Goal: Task Accomplishment & Management: Complete application form

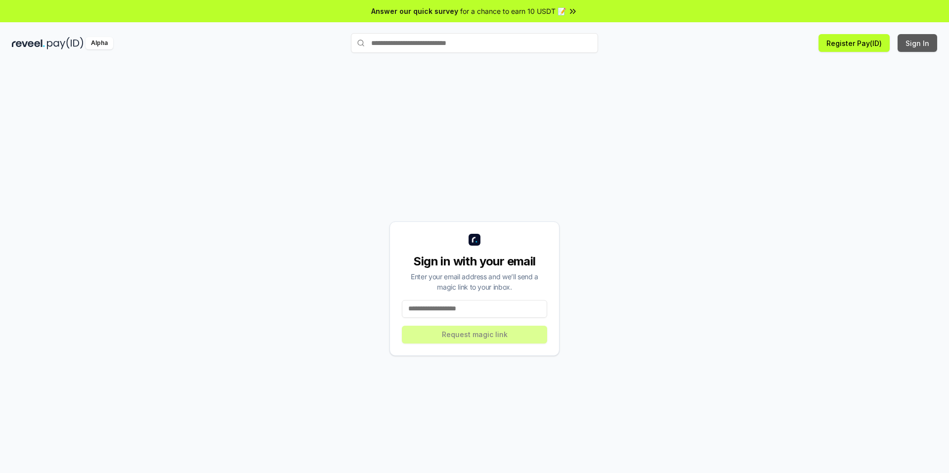
click at [931, 47] on button "Sign In" at bounding box center [917, 43] width 40 height 18
click at [495, 302] on input at bounding box center [474, 309] width 145 height 18
type input "**********"
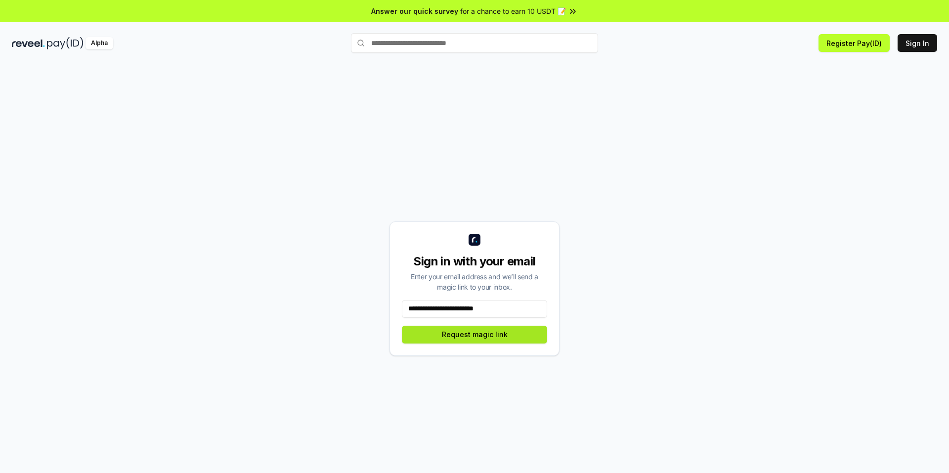
drag, startPoint x: 495, startPoint y: 317, endPoint x: 499, endPoint y: 329, distance: 13.1
click at [499, 329] on button "Request magic link" at bounding box center [474, 335] width 145 height 18
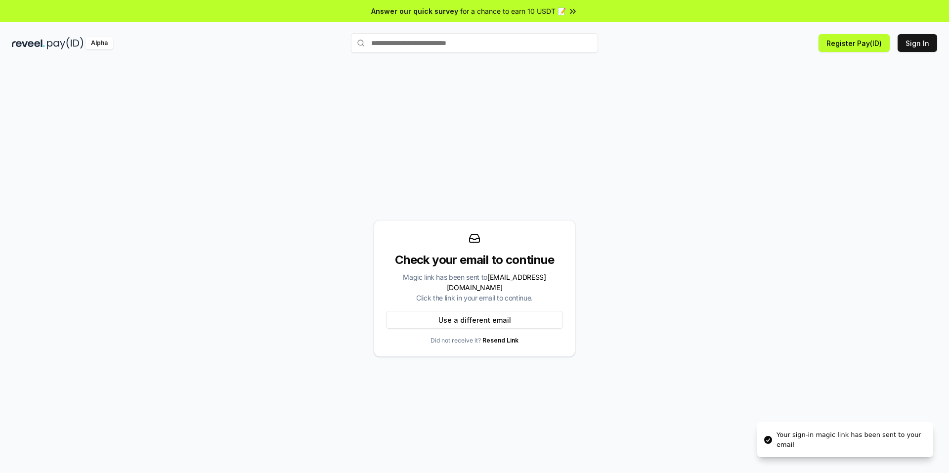
click at [512, 310] on div "Check your email to continue Magic link has been sent to atikurrahman0243@gmail…" at bounding box center [475, 288] width 202 height 137
click at [500, 323] on button "Use a different email" at bounding box center [474, 320] width 177 height 18
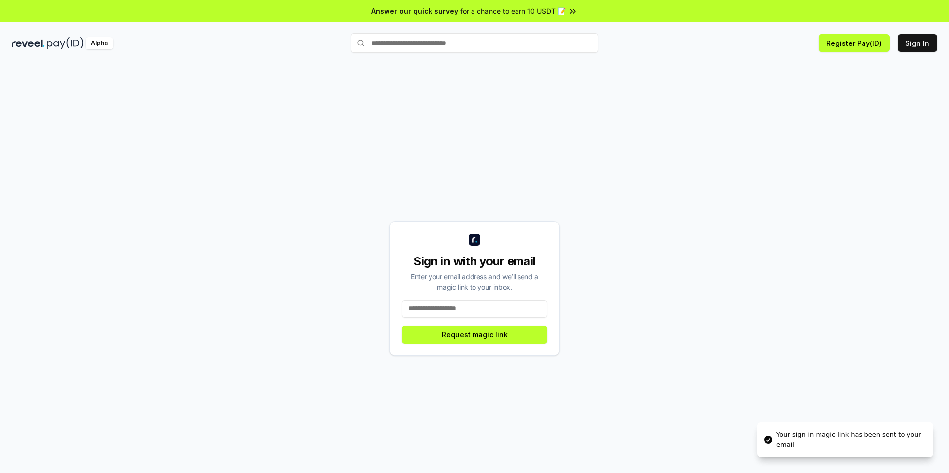
click at [499, 308] on input at bounding box center [474, 309] width 145 height 18
paste input "**********"
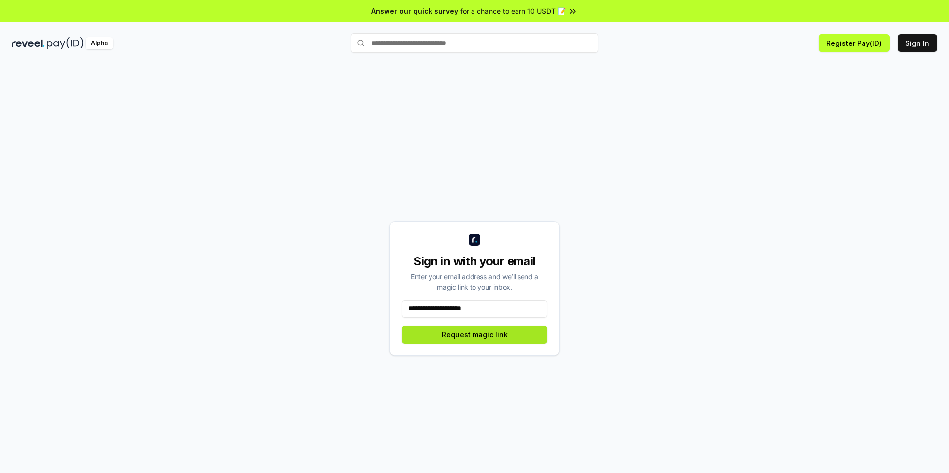
type input "**********"
click at [485, 335] on button "Request magic link" at bounding box center [474, 335] width 145 height 18
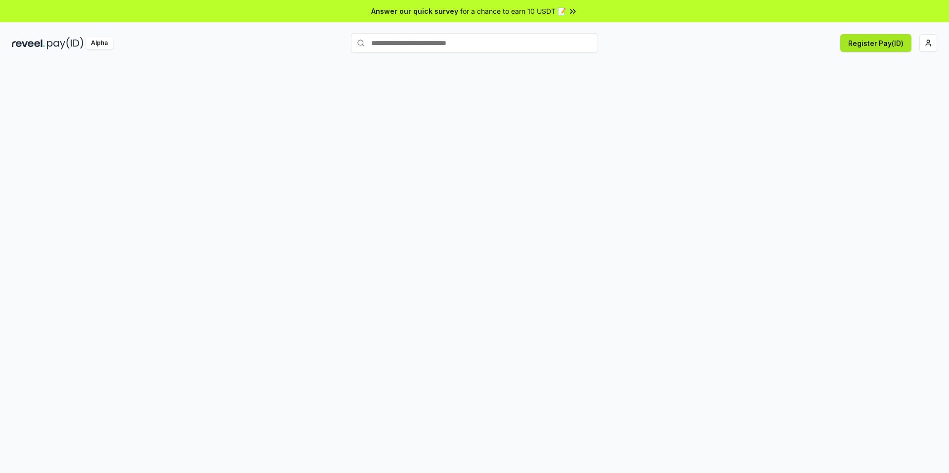
click at [880, 46] on button "Register Pay(ID)" at bounding box center [875, 43] width 71 height 18
click at [870, 48] on button "Register Pay(ID)" at bounding box center [875, 43] width 71 height 18
click at [925, 39] on html "Answer our quick survey for a chance to earn 10 USDT 📝 Alpha Register Pay(ID) […" at bounding box center [474, 236] width 949 height 473
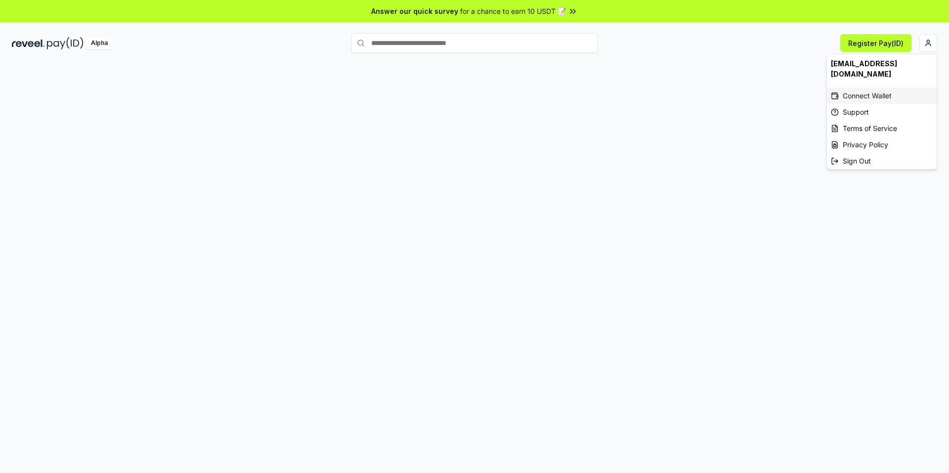
click at [860, 89] on div "Connect Wallet" at bounding box center [882, 95] width 110 height 16
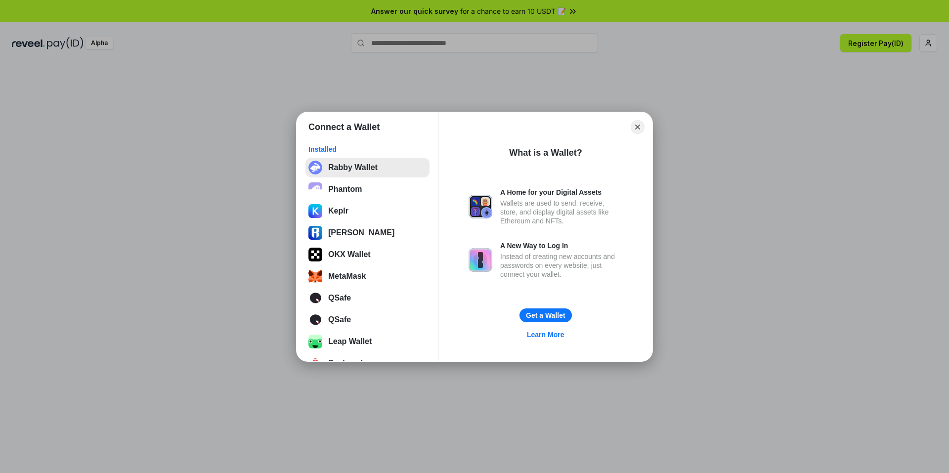
click at [366, 173] on button "Rabby Wallet" at bounding box center [367, 168] width 124 height 20
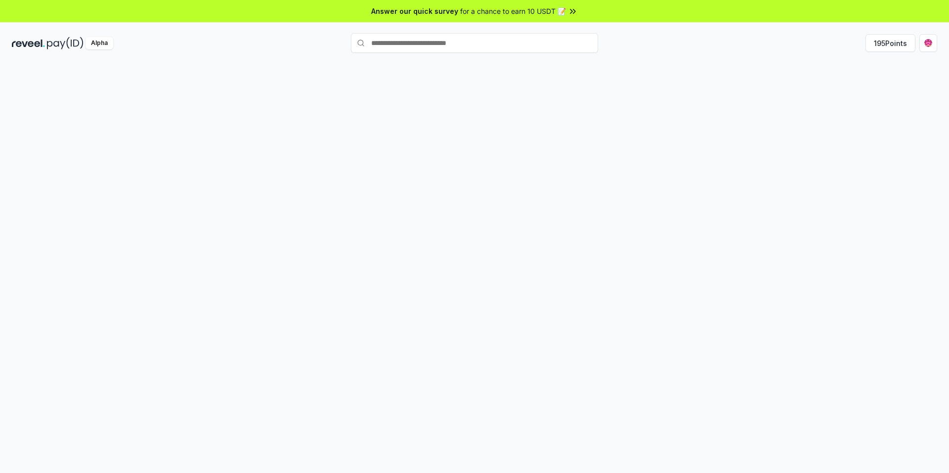
click at [891, 51] on button "195 Points" at bounding box center [890, 43] width 50 height 18
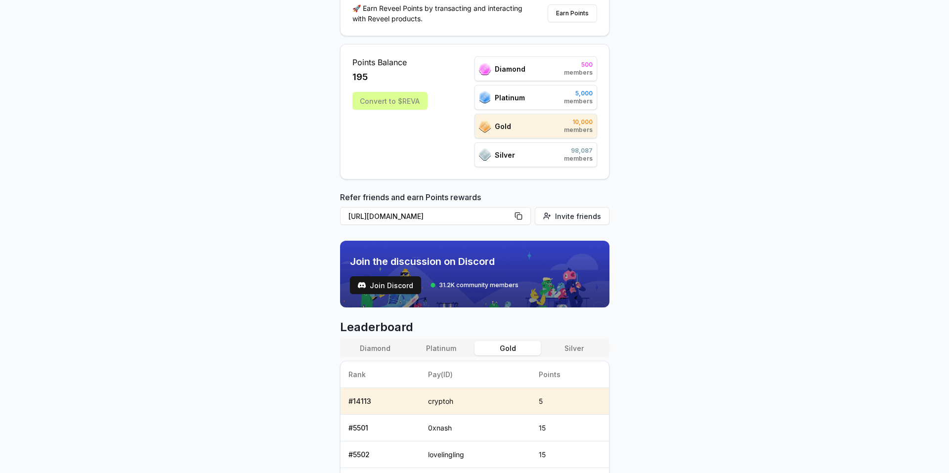
scroll to position [49, 0]
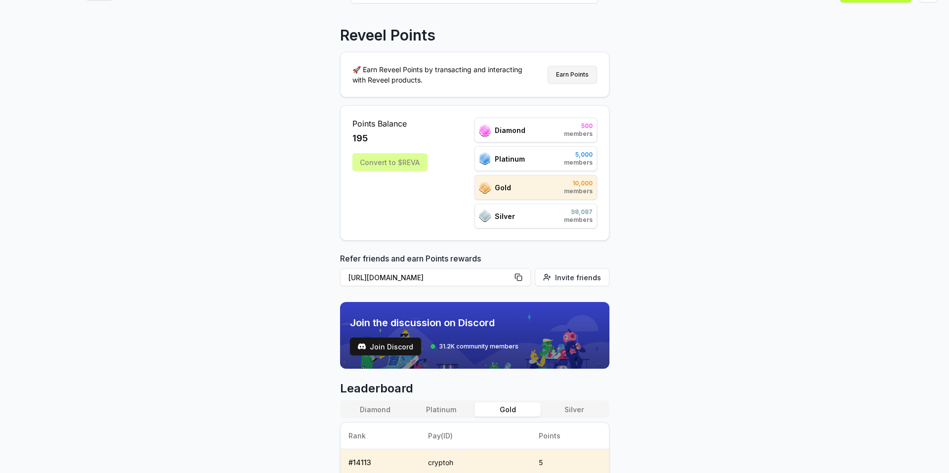
click at [568, 68] on button "Earn Points" at bounding box center [571, 75] width 49 height 18
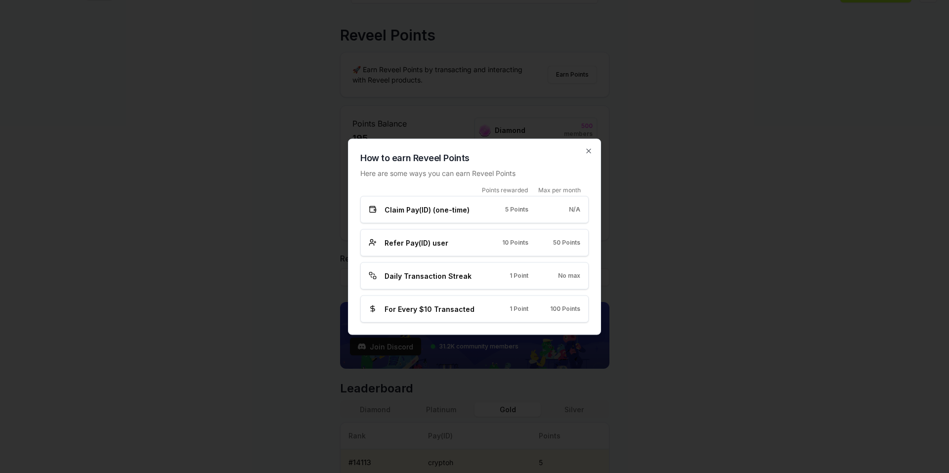
click at [593, 149] on div "How to earn Reveel Points Here are some ways you can earn Reveel Points Points …" at bounding box center [474, 236] width 253 height 196
click at [591, 151] on icon "button" at bounding box center [588, 151] width 8 height 8
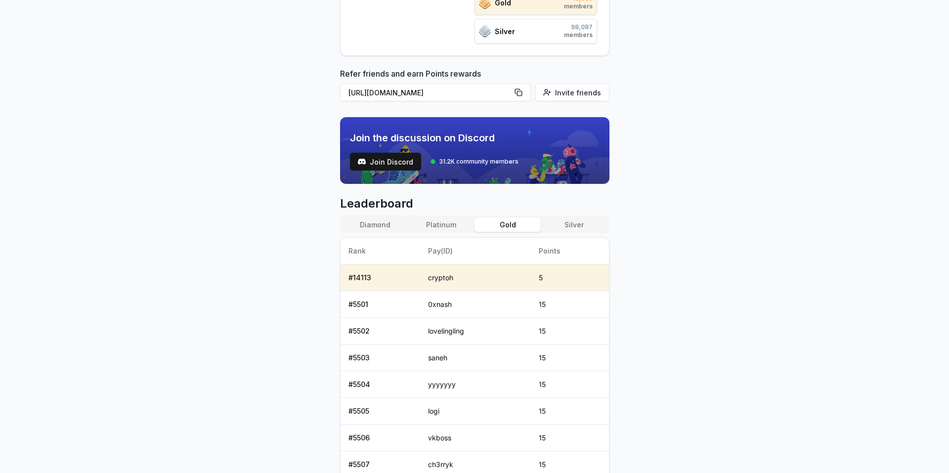
scroll to position [247, 0]
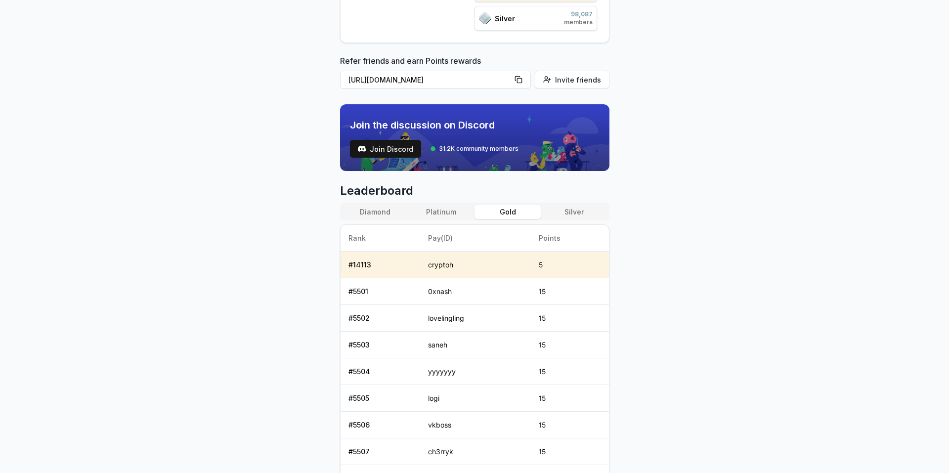
click at [528, 207] on button "Gold" at bounding box center [507, 212] width 66 height 14
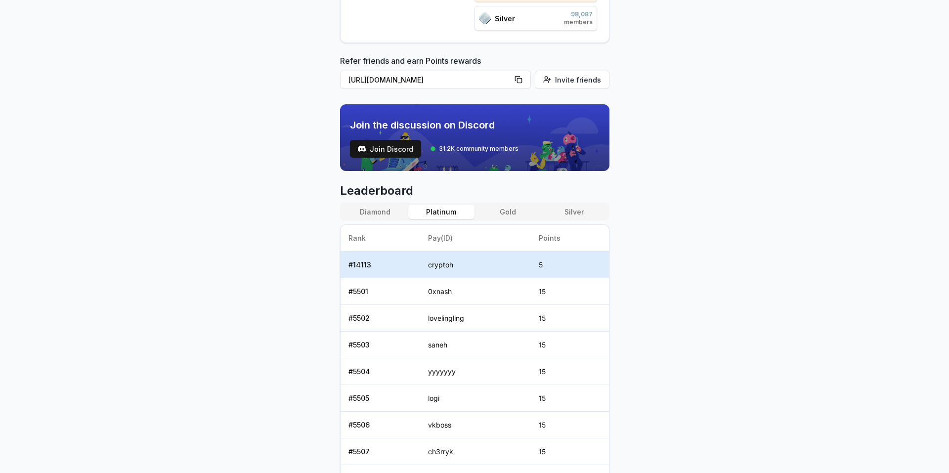
click at [455, 205] on button "Platinum" at bounding box center [441, 212] width 66 height 14
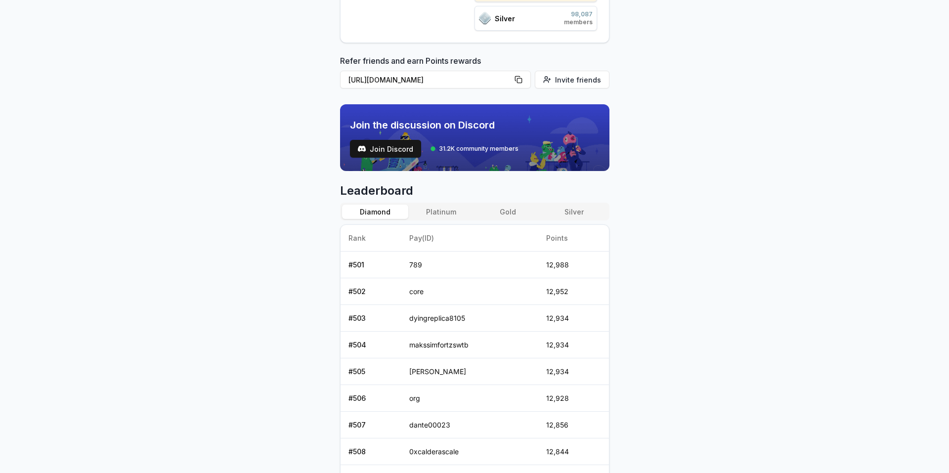
click at [376, 205] on button "Diamond" at bounding box center [375, 212] width 66 height 14
click at [576, 213] on button "Silver" at bounding box center [573, 212] width 66 height 14
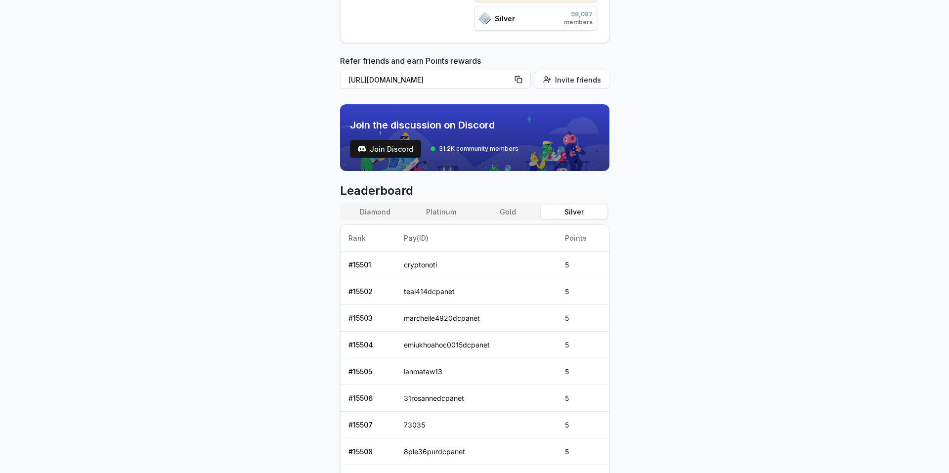
click at [511, 213] on button "Gold" at bounding box center [507, 212] width 66 height 14
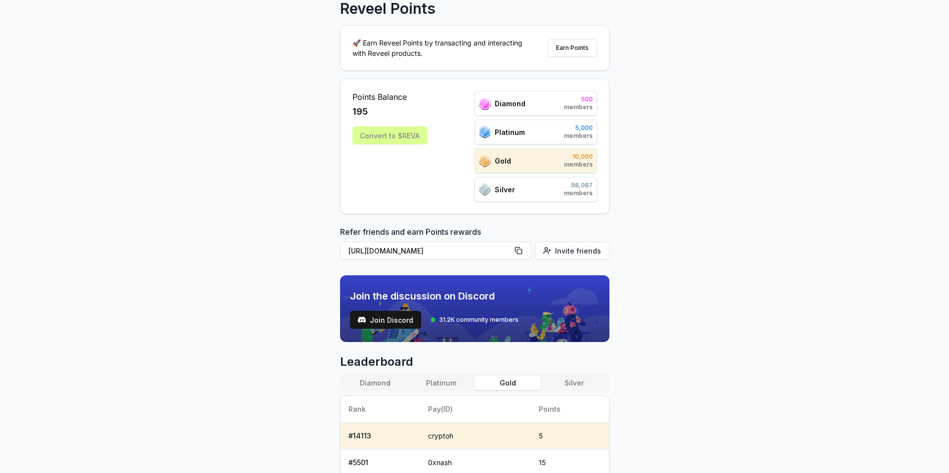
scroll to position [49, 0]
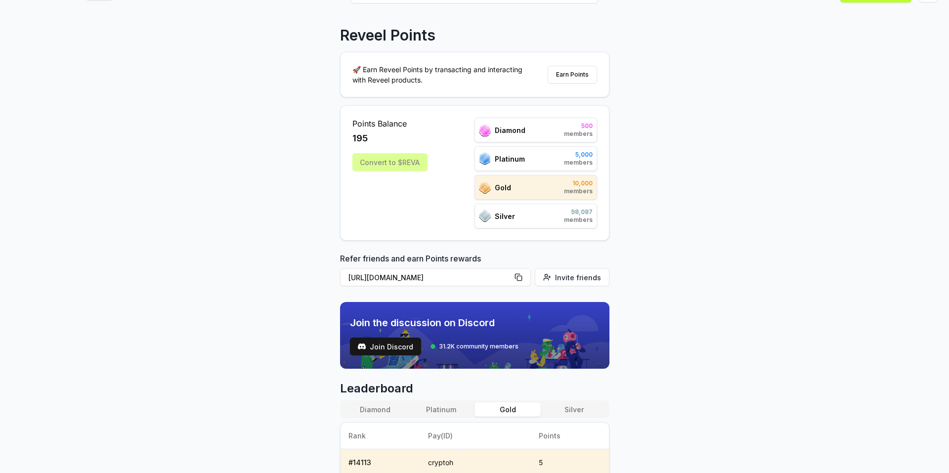
click at [396, 164] on div "Convert to $REVA" at bounding box center [389, 162] width 75 height 18
click at [553, 193] on div "Gold 10,000 members" at bounding box center [535, 187] width 123 height 25
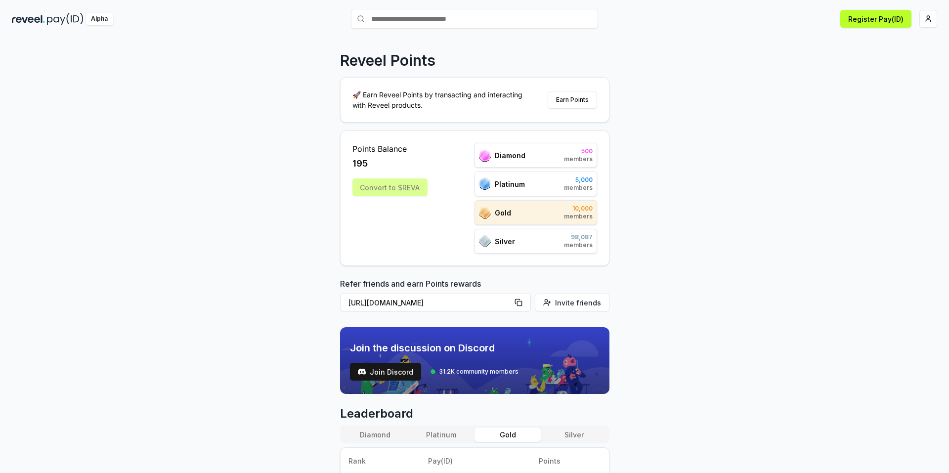
scroll to position [0, 0]
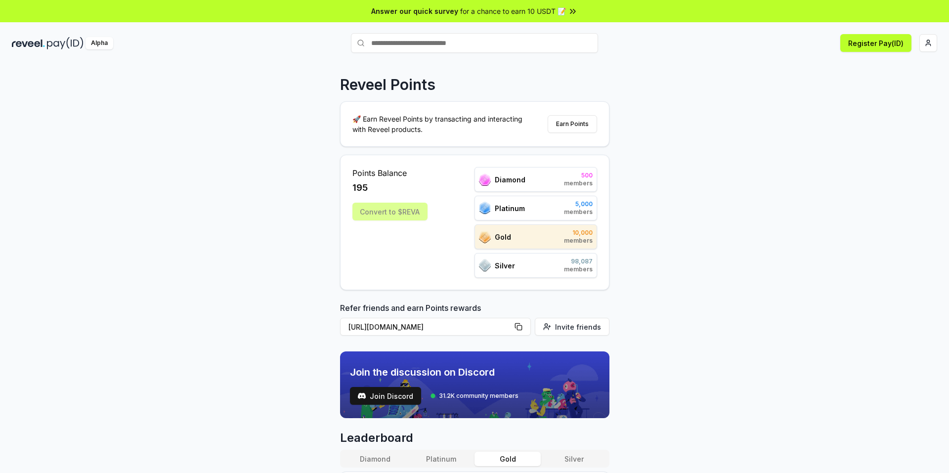
click at [499, 42] on input "text" at bounding box center [474, 43] width 247 height 20
click at [870, 38] on button "Register Pay(ID)" at bounding box center [875, 43] width 71 height 18
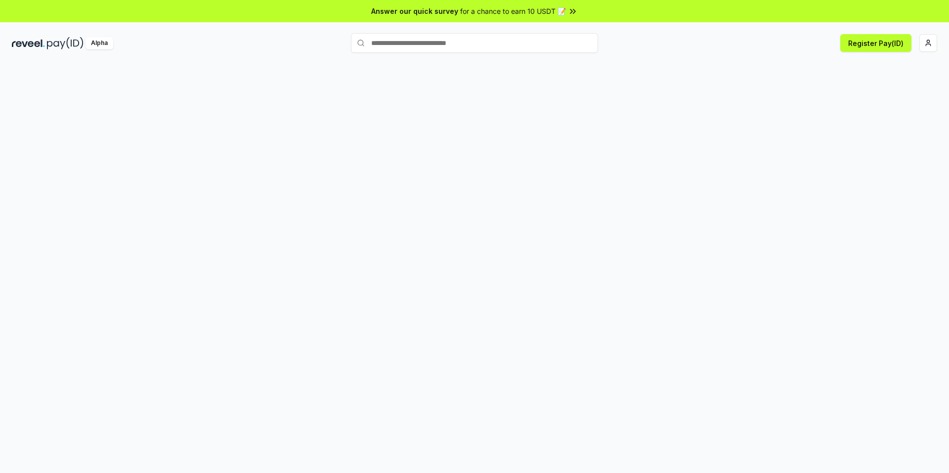
click at [548, 48] on input "text" at bounding box center [474, 43] width 247 height 20
type input "*********"
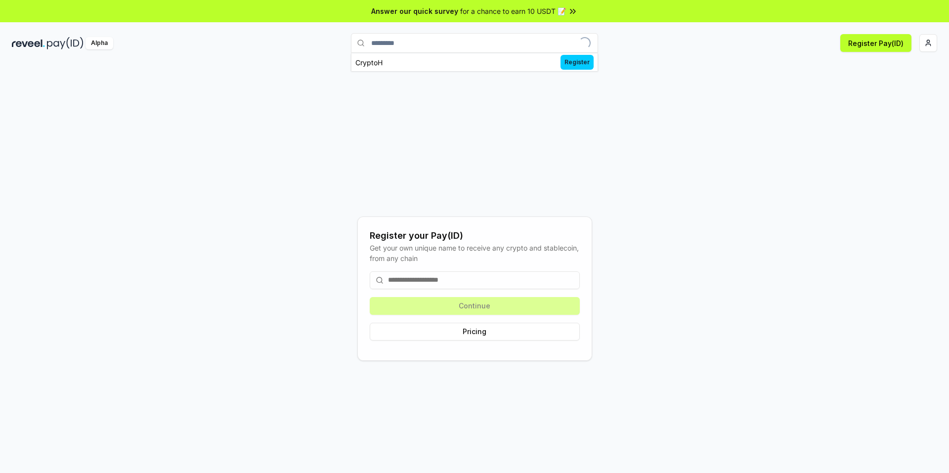
type input "*"
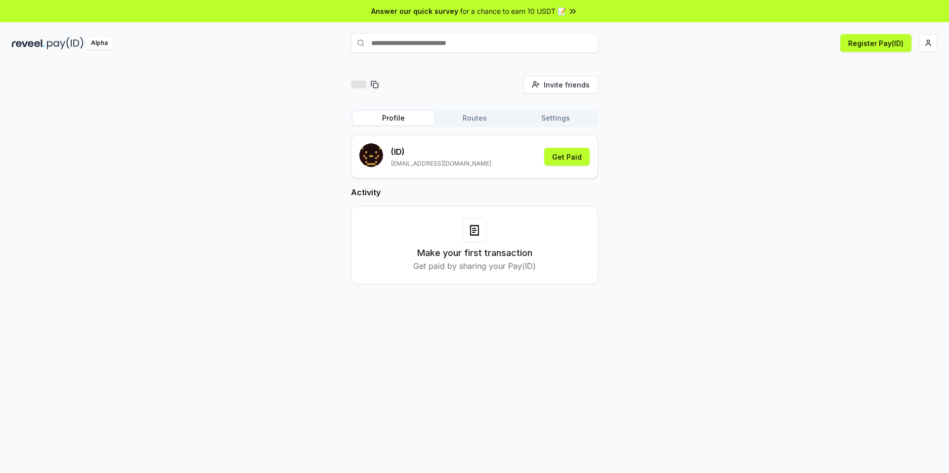
click at [372, 154] on rect "submit" at bounding box center [372, 154] width 2 height 2
click at [570, 159] on button "Get Paid" at bounding box center [566, 157] width 45 height 18
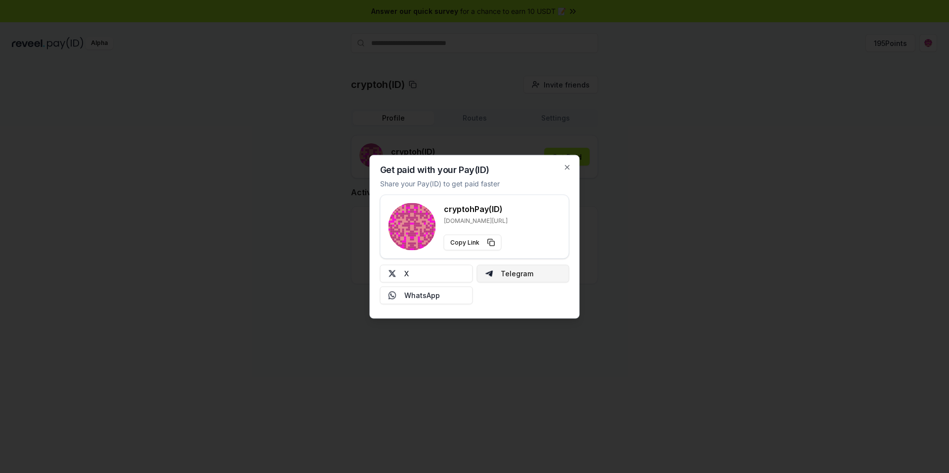
drag, startPoint x: 531, startPoint y: 271, endPoint x: 504, endPoint y: 279, distance: 28.2
click at [504, 279] on button "Telegram" at bounding box center [522, 273] width 93 height 18
click at [458, 274] on button "X" at bounding box center [426, 273] width 93 height 18
click at [571, 164] on icon "button" at bounding box center [567, 167] width 8 height 8
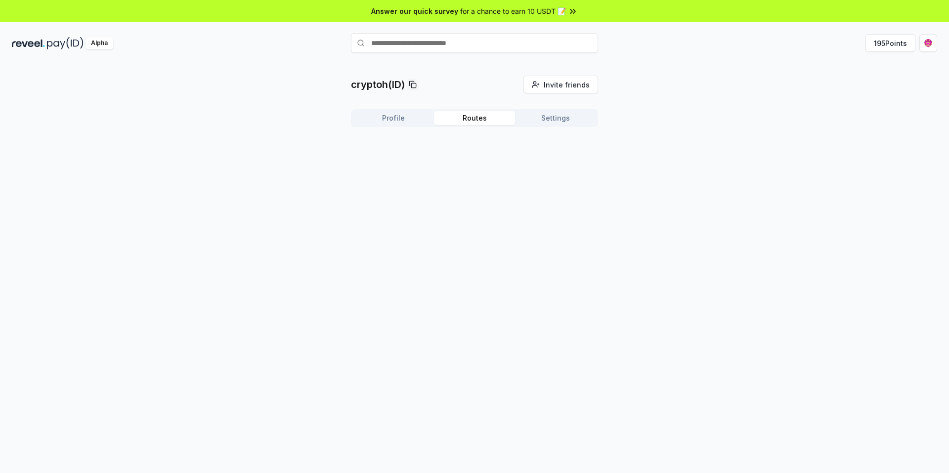
click at [479, 121] on button "Routes" at bounding box center [474, 118] width 81 height 14
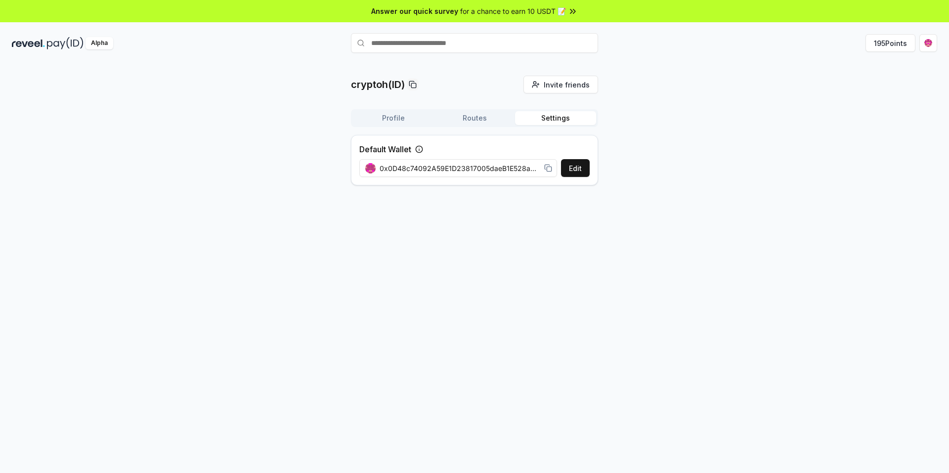
click at [542, 118] on button "Settings" at bounding box center [555, 118] width 81 height 14
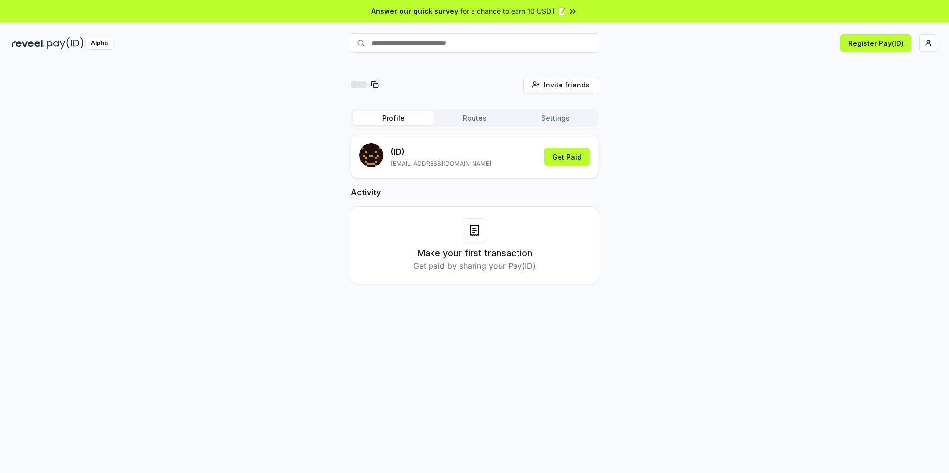
click at [404, 121] on button "Profile" at bounding box center [393, 118] width 81 height 14
click at [572, 155] on button "Get Paid" at bounding box center [566, 157] width 45 height 18
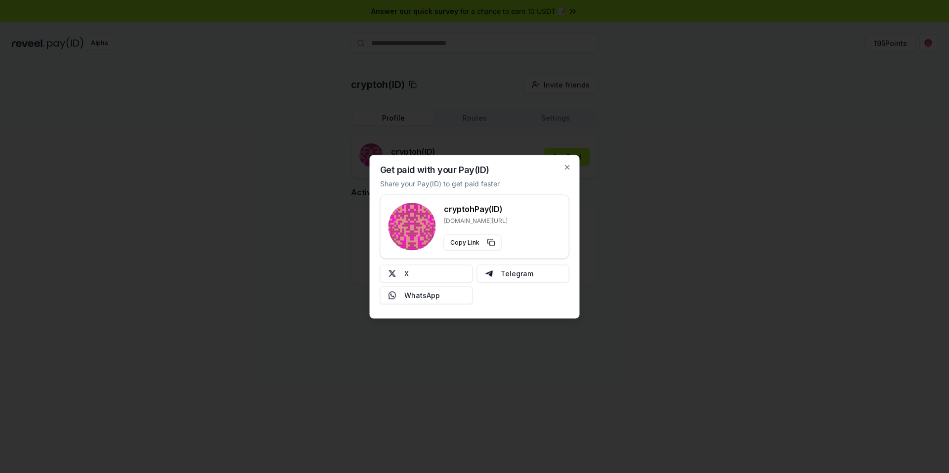
click at [487, 224] on p "reveel.id/pay/cryptoh" at bounding box center [476, 220] width 64 height 8
drag, startPoint x: 576, startPoint y: 176, endPoint x: 564, endPoint y: 171, distance: 12.7
click at [575, 175] on div "Get paid with your Pay(ID) Share your Pay(ID) to get paid faster cryptoh Pay(ID…" at bounding box center [475, 237] width 210 height 164
click at [564, 171] on div "Get paid with your Pay(ID) Share your Pay(ID) to get paid faster cryptoh Pay(ID…" at bounding box center [475, 237] width 210 height 164
click at [567, 165] on icon "button" at bounding box center [567, 167] width 8 height 8
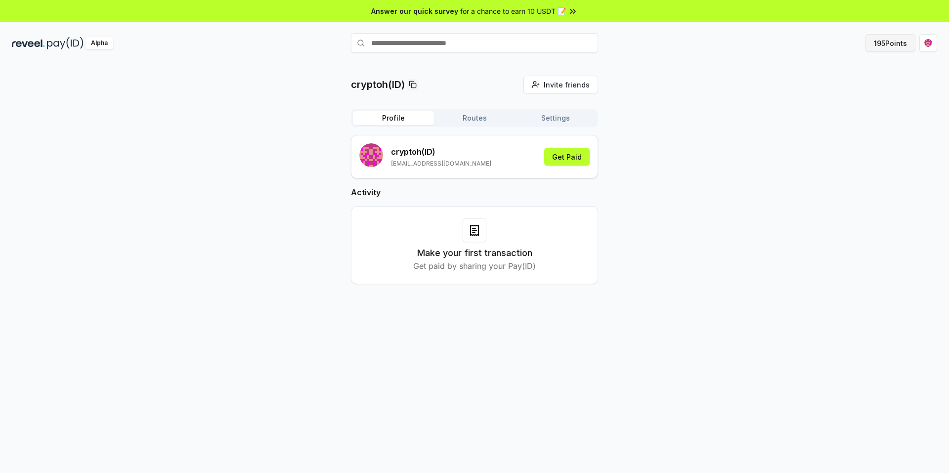
click at [903, 48] on button "195 Points" at bounding box center [890, 43] width 50 height 18
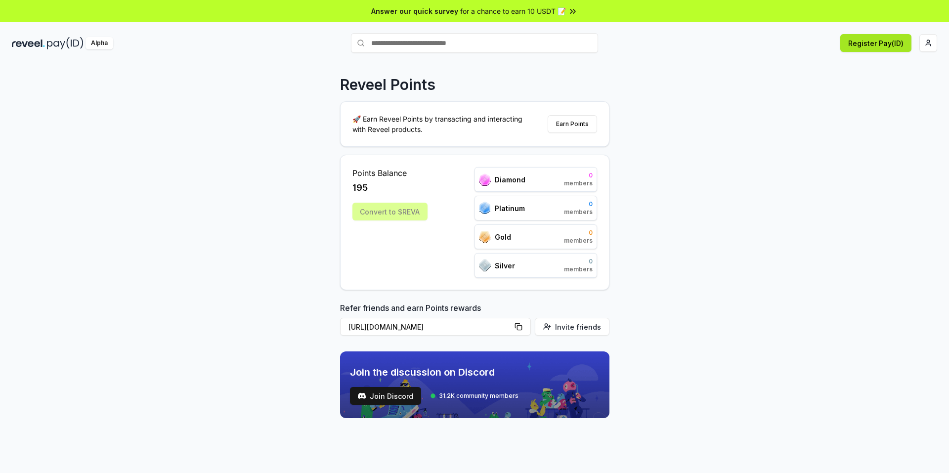
click at [893, 45] on button "Register Pay(ID)" at bounding box center [875, 43] width 71 height 18
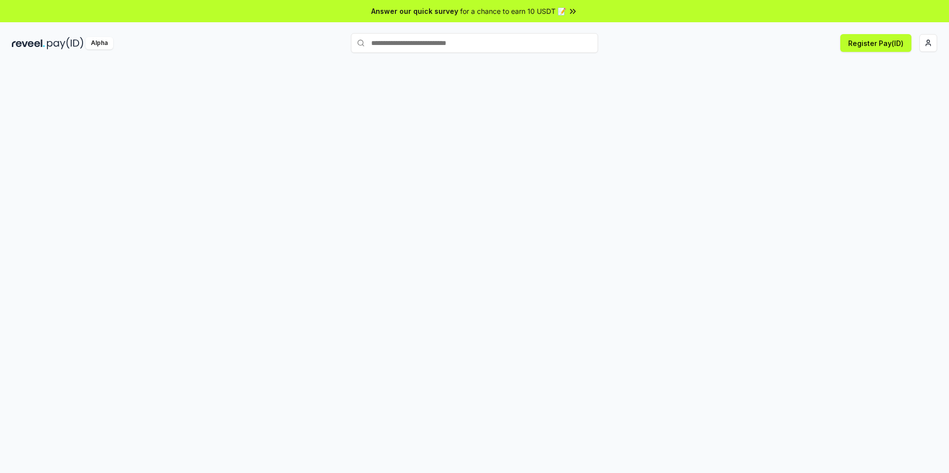
click at [546, 11] on span "for a chance to earn 10 USDT 📝" at bounding box center [513, 11] width 106 height 10
